Goal: Task Accomplishment & Management: Manage account settings

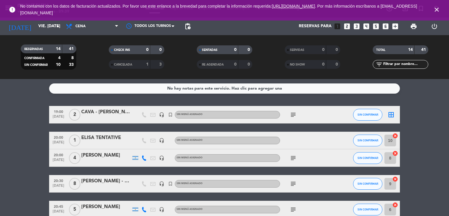
click at [33, 38] on div "RESERVADAS 14 41 CONFIRMADA 4 8 SIN CONFIRMAR 10 33 CHECK INS 0 0 CANCELADA 1 3…" at bounding box center [224, 57] width 449 height 44
click at [35, 25] on input "vie. [DATE]" at bounding box center [62, 26] width 55 height 11
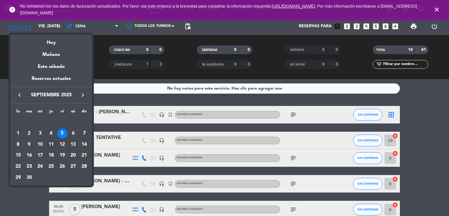
click at [52, 144] on div "11" at bounding box center [51, 144] width 10 height 10
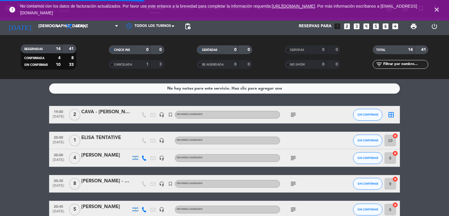
click at [437, 11] on icon "close" at bounding box center [436, 9] width 7 height 7
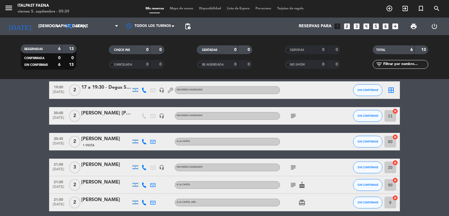
scroll to position [49, 0]
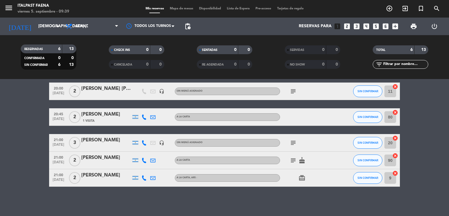
click at [7, 6] on icon "menu" at bounding box center [8, 8] width 9 height 9
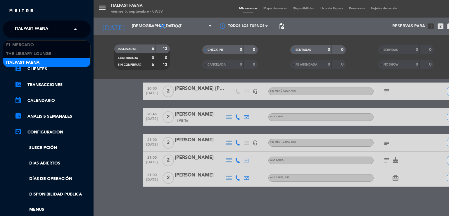
click at [49, 35] on div "× Italpast Faena" at bounding box center [35, 29] width 44 height 12
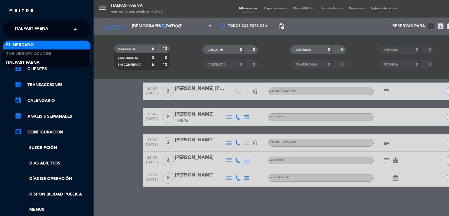
click at [49, 45] on div "El Mercado" at bounding box center [46, 45] width 87 height 9
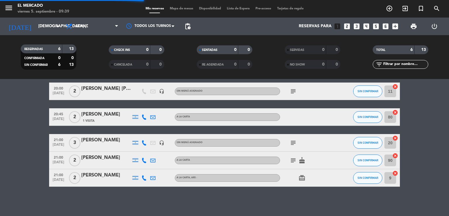
scroll to position [0, 0]
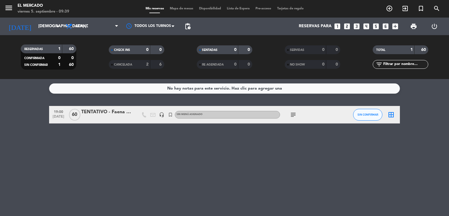
drag, startPoint x: 287, startPoint y: 112, endPoint x: 296, endPoint y: 112, distance: 8.5
click at [287, 112] on div "subject" at bounding box center [306, 114] width 53 height 17
click at [296, 112] on icon "subject" at bounding box center [292, 114] width 7 height 7
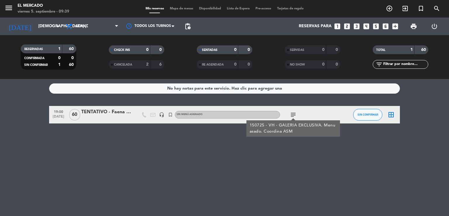
click at [93, 113] on div "TENTATIVO - Faena [GEOGRAPHIC_DATA]" at bounding box center [106, 112] width 50 height 8
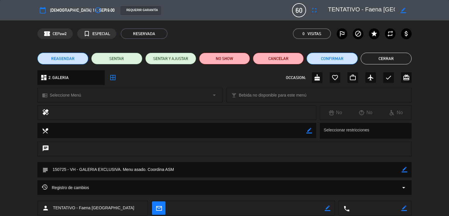
click at [373, 11] on textarea at bounding box center [361, 10] width 67 height 11
click at [392, 61] on button "Cerrar" at bounding box center [385, 59] width 51 height 12
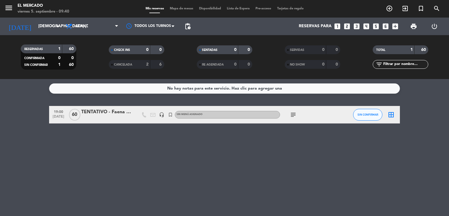
click at [294, 113] on icon "subject" at bounding box center [292, 114] width 7 height 7
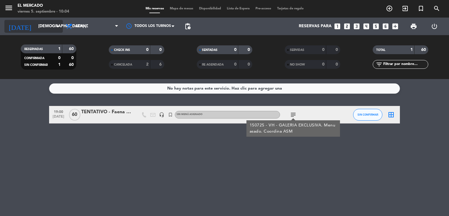
click at [39, 26] on input "[DEMOGRAPHIC_DATA] [DATE]" at bounding box center [62, 26] width 55 height 11
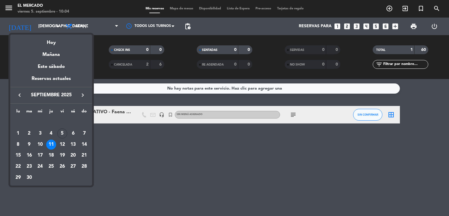
click at [85, 95] on icon "keyboard_arrow_right" at bounding box center [82, 94] width 7 height 7
click at [82, 93] on icon "keyboard_arrow_right" at bounding box center [82, 94] width 7 height 7
click at [23, 146] on td "10" at bounding box center [18, 144] width 11 height 11
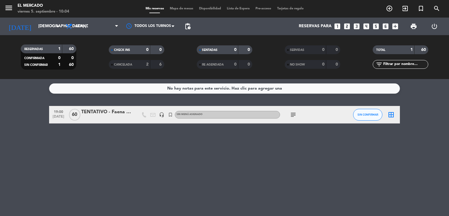
type input "lun. [DATE]"
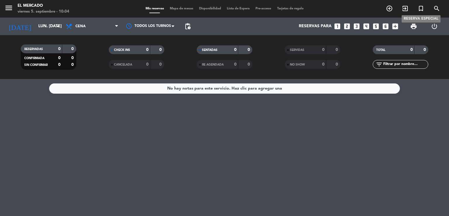
click at [418, 9] on icon "turned_in_not" at bounding box center [420, 8] width 7 height 7
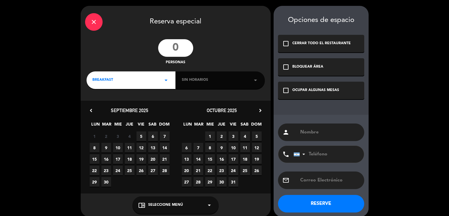
click at [138, 76] on div "BREAKFAST arrow_drop_down" at bounding box center [130, 80] width 89 height 18
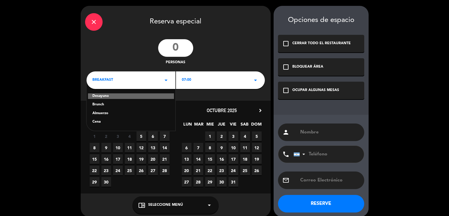
click at [105, 121] on div "Cena" at bounding box center [130, 122] width 77 height 6
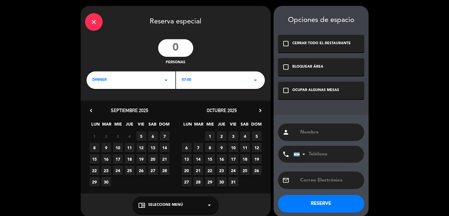
click at [174, 43] on input "number" at bounding box center [175, 48] width 35 height 18
type input "22"
click at [259, 109] on icon "chevron_right" at bounding box center [260, 110] width 6 height 6
click at [197, 148] on span "4" at bounding box center [198, 148] width 10 height 10
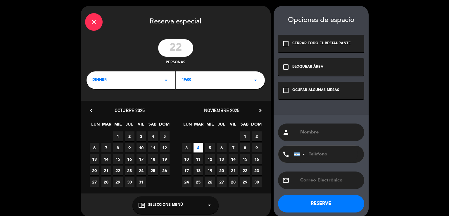
click at [185, 159] on span "10" at bounding box center [187, 159] width 10 height 10
click at [305, 94] on div "check_box_outline_blank OCUPAR ALGUNAS MESAS" at bounding box center [321, 90] width 86 height 18
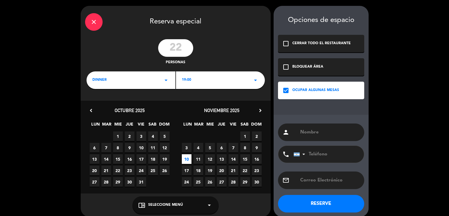
click at [321, 135] on input "text" at bounding box center [329, 132] width 60 height 8
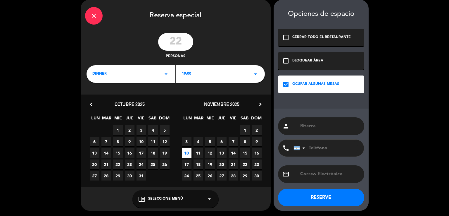
click at [303, 125] on input "Biterra" at bounding box center [329, 126] width 60 height 8
type input "Viterra"
click at [328, 194] on button "RESERVE" at bounding box center [321, 197] width 86 height 18
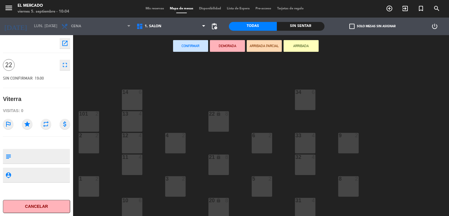
click at [68, 45] on icon "open_in_new" at bounding box center [64, 43] width 7 height 7
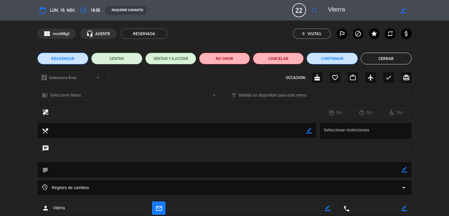
click at [403, 168] on icon "border_color" at bounding box center [404, 169] width 6 height 6
click at [385, 166] on textarea at bounding box center [224, 169] width 353 height 15
type textarea "050925 - VH - Patio Chico. Menu. Pedida por [PERSON_NAME]"
click at [405, 170] on icon at bounding box center [404, 169] width 6 height 6
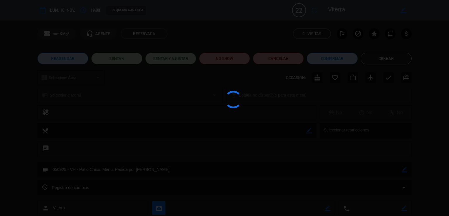
type textarea "050925 - VH - Patio Chico. Menu. Pedida por [PERSON_NAME]"
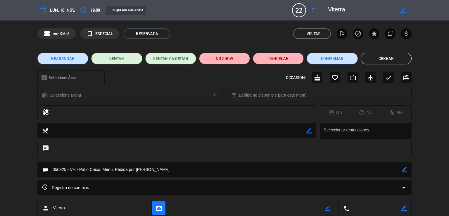
click at [385, 57] on button "Cerrar" at bounding box center [385, 59] width 51 height 12
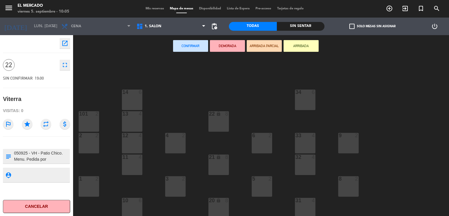
click at [154, 6] on div "Mis reservas Mapa de mesas Disponibilidad Lista de Espera Pre-acceso Tarjetas d…" at bounding box center [225, 8] width 164 height 5
click at [161, 21] on span "1. SALON" at bounding box center [170, 26] width 75 height 13
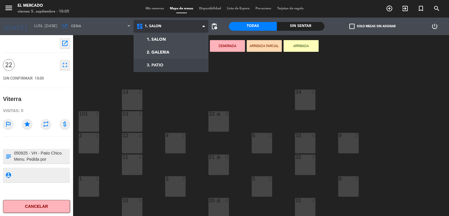
click at [166, 65] on ng-component "menu El [PERSON_NAME] viernes 5. septiembre - 10:05 Mis reservas Mapa de mesas …" at bounding box center [224, 108] width 449 height 216
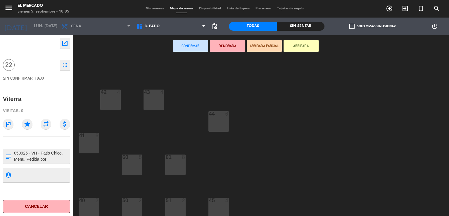
click at [217, 122] on div "44 6" at bounding box center [218, 121] width 20 height 20
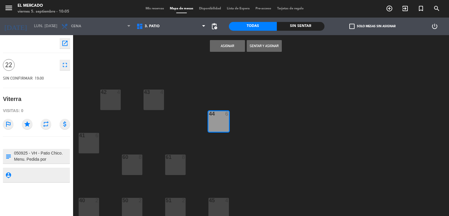
click at [181, 164] on div "61 8" at bounding box center [175, 164] width 20 height 20
click at [166, 100] on div "42 4 43 4 44 6 41 6 60 8 61 8 45 4 51 2 50 2 40 2" at bounding box center [262, 136] width 371 height 159
click at [154, 102] on div "43 4" at bounding box center [153, 99] width 20 height 20
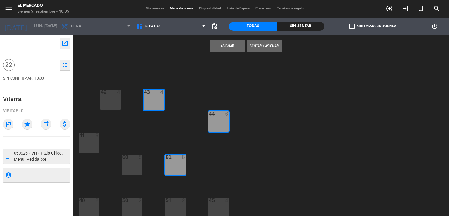
click at [112, 101] on div "42 4" at bounding box center [110, 99] width 20 height 20
click at [123, 154] on div "60" at bounding box center [122, 156] width 0 height 5
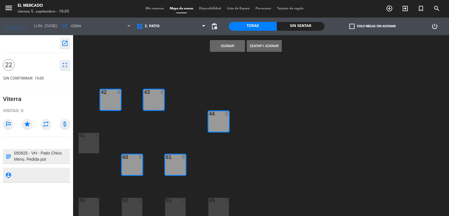
click at [75, 135] on div "open_in_new 22 fullscreen SIN CONFIRMAR 19:00 Viterra Visitas: 0 outlined_flag …" at bounding box center [37, 125] width 82 height 180
click at [84, 149] on div "41 6" at bounding box center [89, 143] width 20 height 20
click at [88, 201] on div at bounding box center [89, 199] width 10 height 5
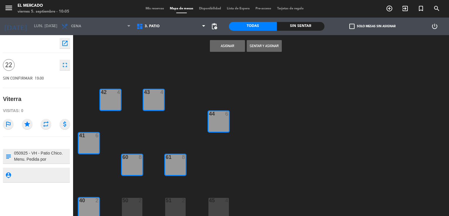
click at [130, 207] on div "50 2" at bounding box center [132, 207] width 20 height 20
click at [173, 207] on div "51 2" at bounding box center [175, 207] width 20 height 20
click at [212, 206] on div "45 4" at bounding box center [218, 207] width 20 height 20
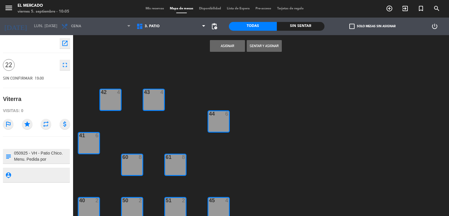
click at [228, 50] on button "Asignar" at bounding box center [227, 46] width 35 height 12
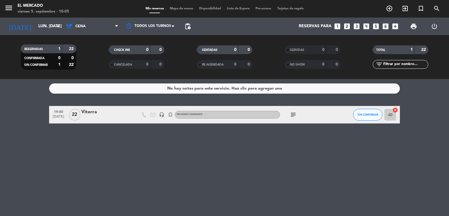
click at [292, 115] on icon "subject" at bounding box center [292, 114] width 7 height 7
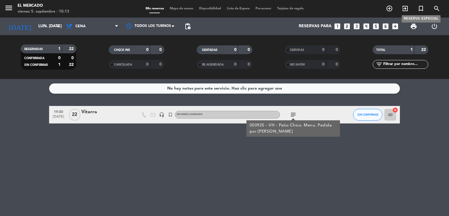
click at [417, 8] on icon "turned_in_not" at bounding box center [420, 8] width 7 height 7
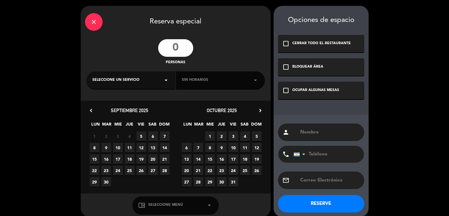
click at [173, 44] on input "number" at bounding box center [175, 48] width 35 height 18
type input "22"
click at [117, 70] on div "close Reserva especial 22 personas Seleccione un servicio arrow_drop_down Sin h…" at bounding box center [176, 111] width 190 height 211
click at [117, 74] on div "Seleccione un servicio arrow_drop_down" at bounding box center [130, 80] width 89 height 18
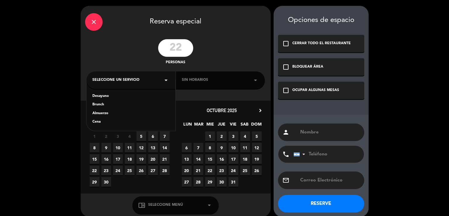
click at [102, 123] on div "Cena" at bounding box center [130, 122] width 77 height 6
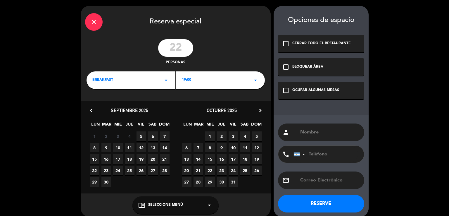
click at [208, 83] on div "19:00 arrow_drop_down" at bounding box center [220, 80] width 89 height 18
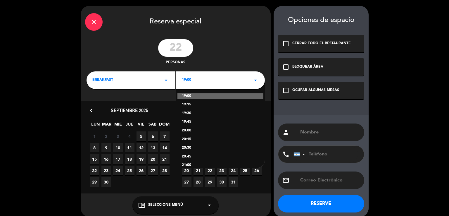
click at [316, 91] on div "OCUPAR ALGUNAS MESAS" at bounding box center [315, 90] width 47 height 6
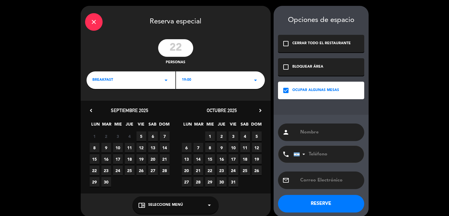
click at [261, 106] on div "chevron_left septiembre 2025 LUN MAR [PERSON_NAME] VIE SAB DOM 1 2 3 4 5 6 7 8 …" at bounding box center [176, 146] width 190 height 93
click at [260, 108] on icon "chevron_right" at bounding box center [260, 110] width 6 height 6
click at [188, 154] on span "10" at bounding box center [187, 159] width 10 height 10
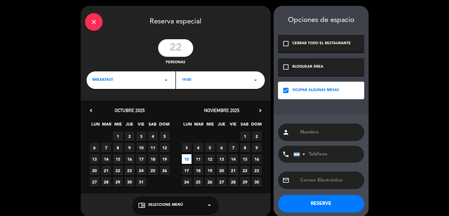
click at [306, 130] on input "text" at bounding box center [329, 132] width 60 height 8
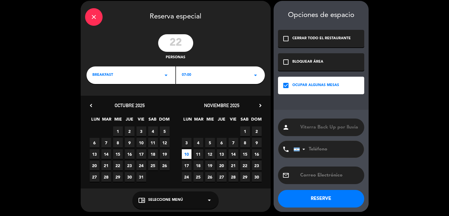
scroll to position [6, 0]
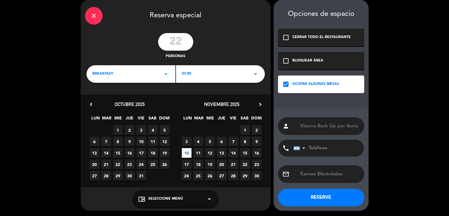
type input "Viterra Back Up por lluvia"
click at [321, 198] on button "RESERVE" at bounding box center [321, 197] width 86 height 18
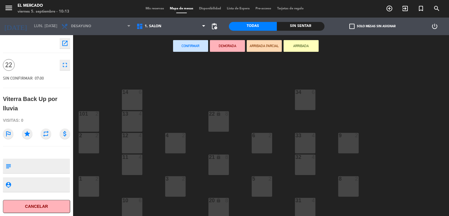
click at [62, 44] on icon "open_in_new" at bounding box center [64, 43] width 7 height 7
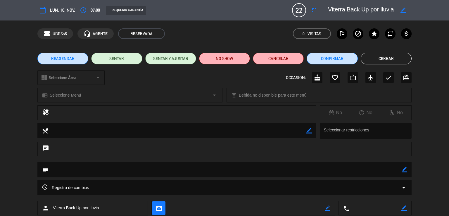
click at [76, 59] on button "REAGENDAR" at bounding box center [62, 59] width 51 height 12
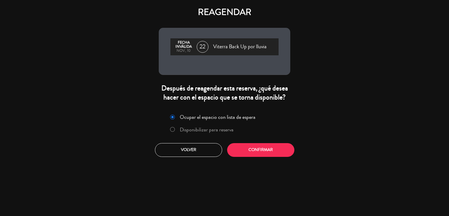
click at [190, 128] on label "Disponibilizar para reserva" at bounding box center [207, 129] width 54 height 5
click at [260, 153] on button "Confirmar" at bounding box center [260, 150] width 67 height 14
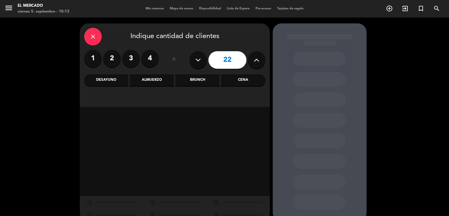
click at [242, 78] on div "Cena" at bounding box center [243, 80] width 44 height 12
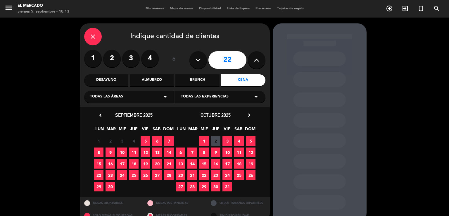
click at [251, 117] on icon "chevron_right" at bounding box center [249, 115] width 6 height 6
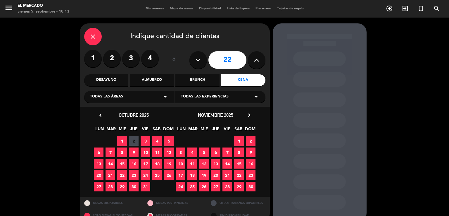
click at [181, 164] on span "10" at bounding box center [181, 164] width 10 height 10
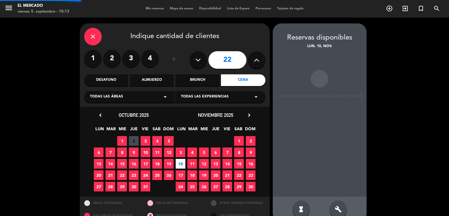
scroll to position [11, 0]
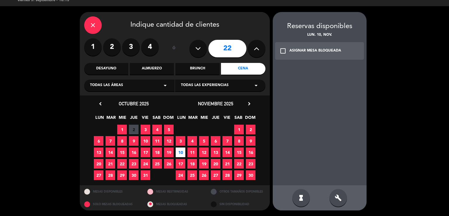
click at [339, 193] on div "build" at bounding box center [338, 198] width 18 height 18
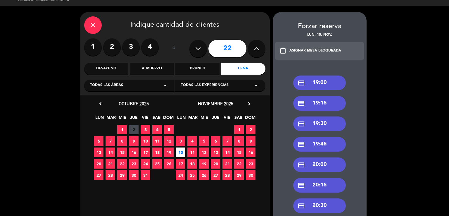
click at [303, 80] on icon "credit_card" at bounding box center [300, 82] width 7 height 7
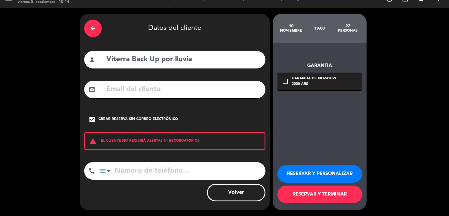
click at [305, 179] on button "RESERVAR Y PERSONALIZAR" at bounding box center [319, 174] width 85 height 18
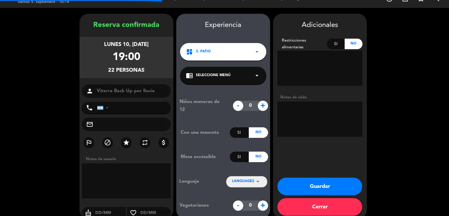
scroll to position [18, 0]
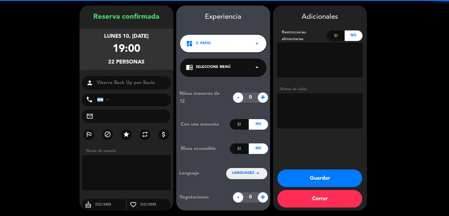
click at [286, 118] on textarea at bounding box center [319, 110] width 85 height 35
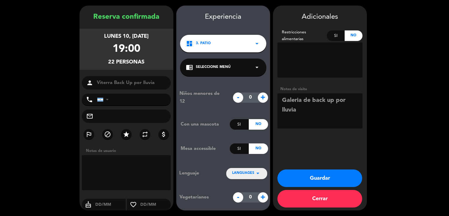
type textarea "Galeria de back up por lluvia"
click at [310, 174] on button "Guardar" at bounding box center [319, 178] width 85 height 18
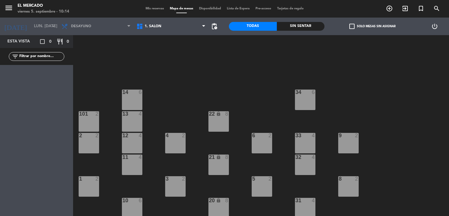
click at [150, 8] on span "Mis reservas" at bounding box center [155, 8] width 24 height 3
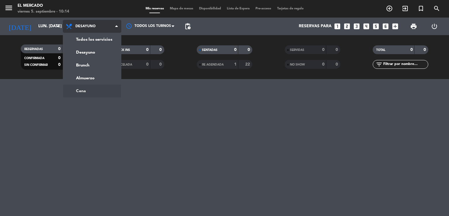
click at [90, 94] on ng-component "menu El [PERSON_NAME] viernes 5. septiembre - 10:14 Mis reservas Mapa de mesas …" at bounding box center [224, 108] width 449 height 216
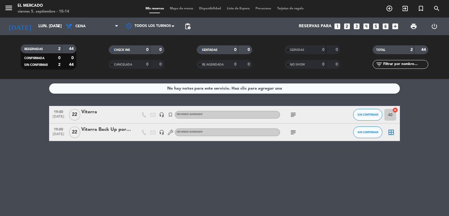
click at [297, 132] on span "subject" at bounding box center [293, 131] width 9 height 7
click at [292, 132] on icon "subject" at bounding box center [292, 131] width 7 height 7
click at [290, 113] on icon "subject" at bounding box center [292, 114] width 7 height 7
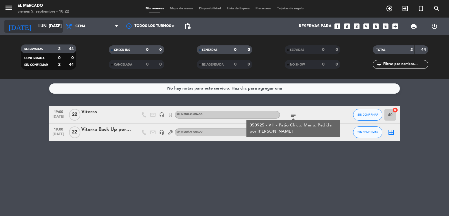
click at [50, 28] on input "lun. [DATE]" at bounding box center [62, 26] width 55 height 11
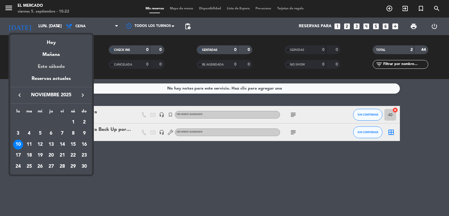
click at [52, 68] on div "Este sábado" at bounding box center [51, 66] width 82 height 16
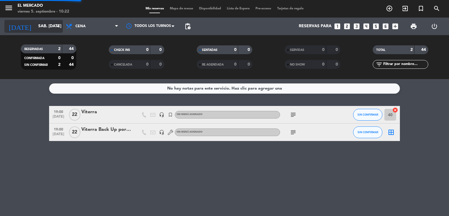
click at [46, 28] on input "sáb. [DATE]" at bounding box center [62, 26] width 55 height 11
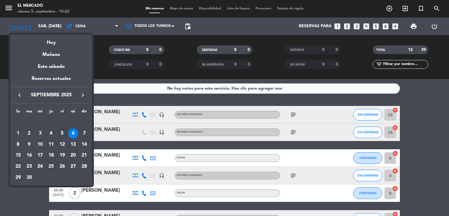
click at [47, 166] on div "25" at bounding box center [51, 166] width 10 height 10
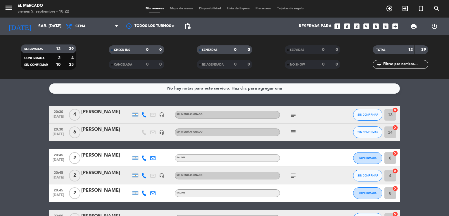
type input "[DEMOGRAPHIC_DATA] [DATE]"
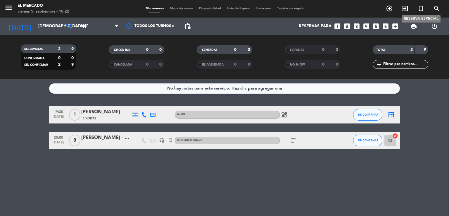
click at [418, 8] on icon "turned_in_not" at bounding box center [420, 8] width 7 height 7
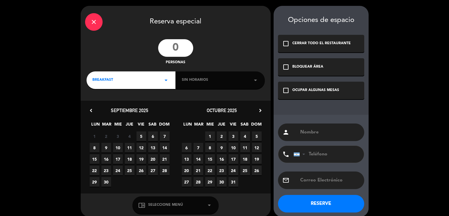
click at [182, 47] on input "number" at bounding box center [175, 48] width 35 height 18
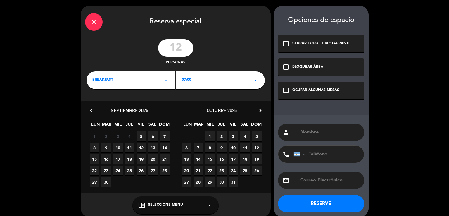
type input "12"
click at [128, 80] on div "BREAKFAST arrow_drop_down" at bounding box center [130, 80] width 89 height 18
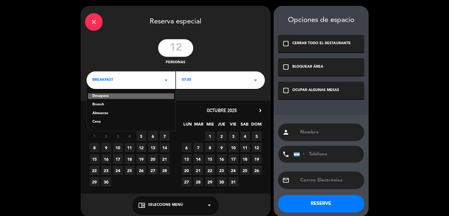
click at [96, 124] on div "Cena" at bounding box center [130, 122] width 77 height 6
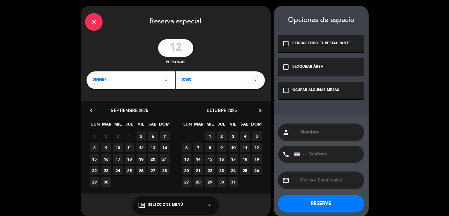
click at [315, 88] on div "OCUPAR ALGUNAS MESAS" at bounding box center [315, 90] width 47 height 6
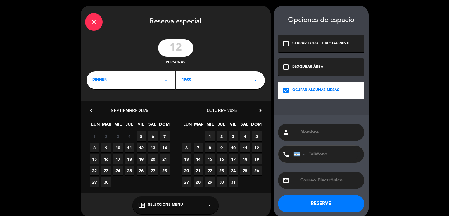
click at [132, 171] on span "25" at bounding box center [130, 170] width 10 height 10
click at [343, 130] on input "text" at bounding box center [329, 132] width 60 height 8
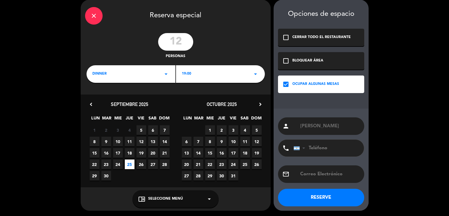
type input "[PERSON_NAME]"
click at [342, 190] on button "RESERVE" at bounding box center [321, 197] width 86 height 18
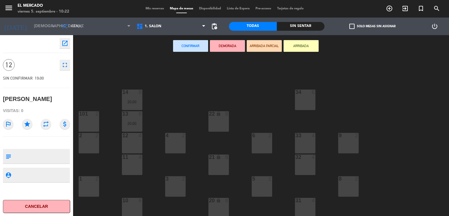
click at [64, 44] on icon "open_in_new" at bounding box center [64, 43] width 7 height 7
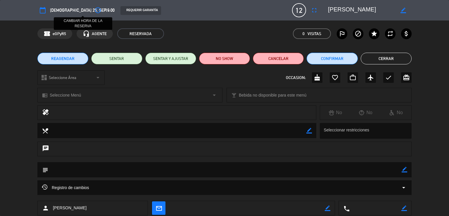
click at [94, 9] on icon "access_time" at bounding box center [97, 10] width 7 height 7
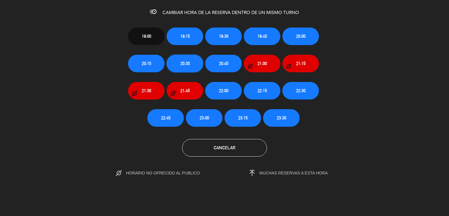
click at [199, 59] on button "20:30" at bounding box center [184, 64] width 37 height 18
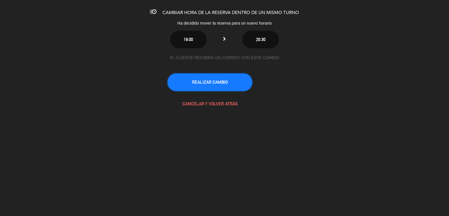
click at [228, 87] on button "REALIZAR CAMBIO" at bounding box center [209, 82] width 85 height 18
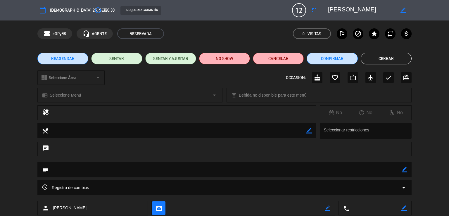
click at [387, 62] on button "Cerrar" at bounding box center [385, 59] width 51 height 12
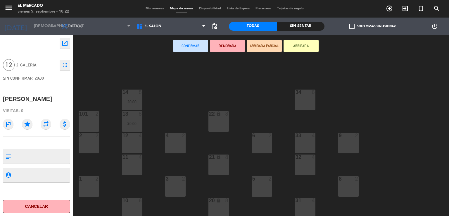
click at [149, 10] on span "Mis reservas" at bounding box center [155, 8] width 24 height 3
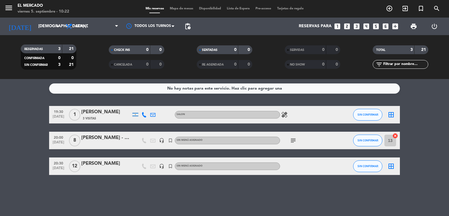
click at [121, 165] on div "[PERSON_NAME]" at bounding box center [106, 163] width 50 height 8
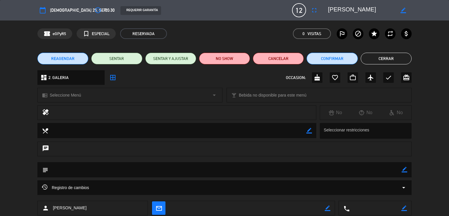
click at [407, 170] on div "subject border_color" at bounding box center [224, 169] width 374 height 15
click at [402, 169] on icon "border_color" at bounding box center [404, 169] width 6 height 6
click at [391, 170] on textarea at bounding box center [224, 169] width 353 height 15
type textarea "050925 - VH - Mesa en [GEOGRAPHIC_DATA]. Menu asado. Coordina ASM"
click at [403, 168] on icon at bounding box center [404, 169] width 6 height 6
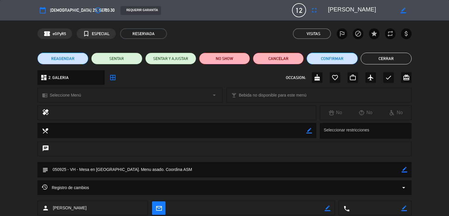
click at [377, 58] on button "Cerrar" at bounding box center [385, 59] width 51 height 12
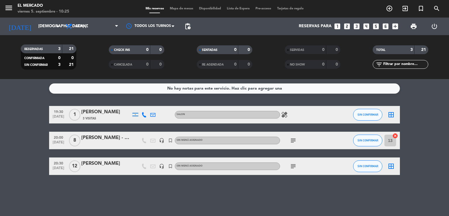
click at [106, 167] on div "[PERSON_NAME]" at bounding box center [106, 163] width 50 height 8
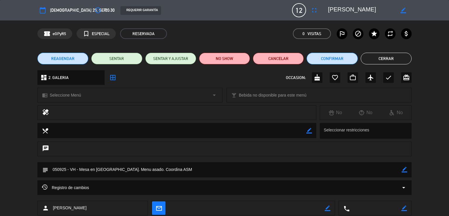
click at [373, 60] on button "Cerrar" at bounding box center [385, 59] width 51 height 12
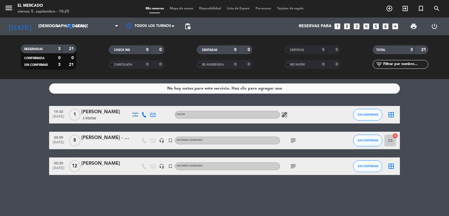
click at [390, 167] on icon "border_all" at bounding box center [390, 165] width 7 height 7
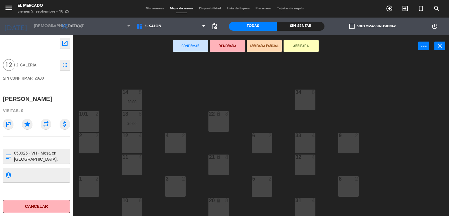
click at [150, 8] on span "Mis reservas" at bounding box center [155, 8] width 24 height 3
